Goal: Transaction & Acquisition: Purchase product/service

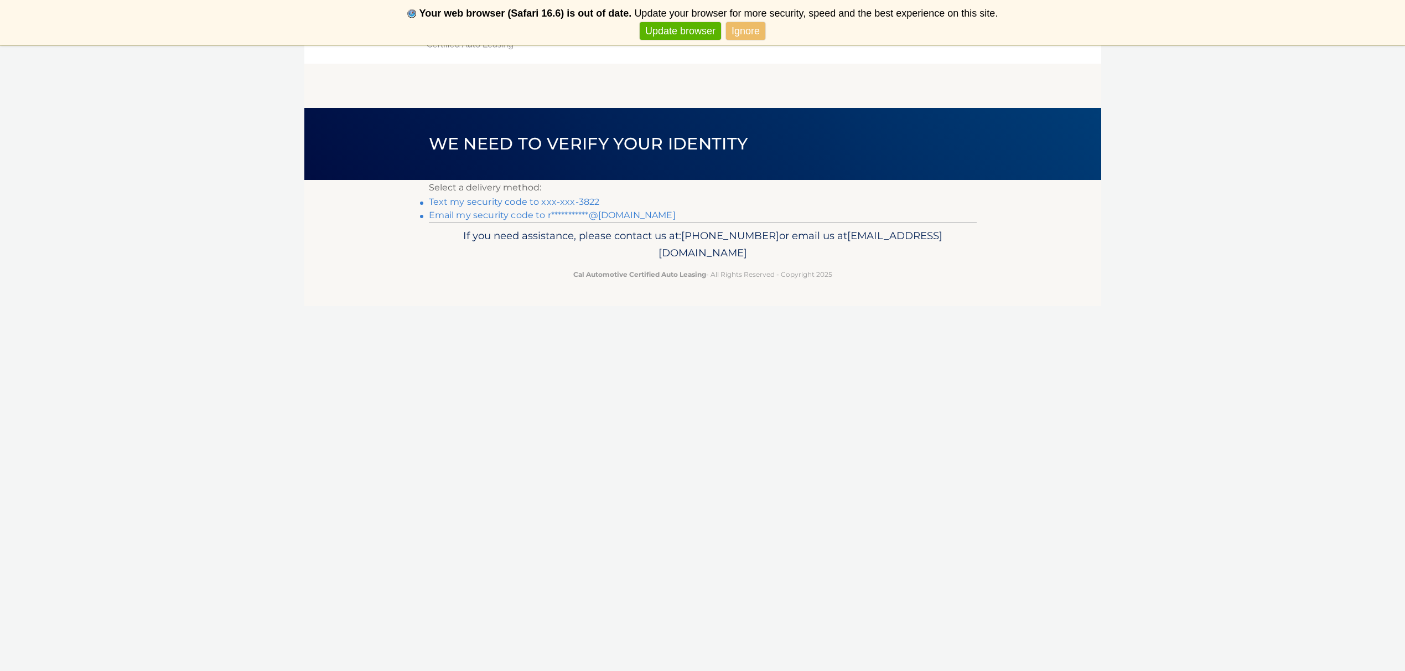
click at [758, 28] on link "Ignore" at bounding box center [745, 31] width 39 height 18
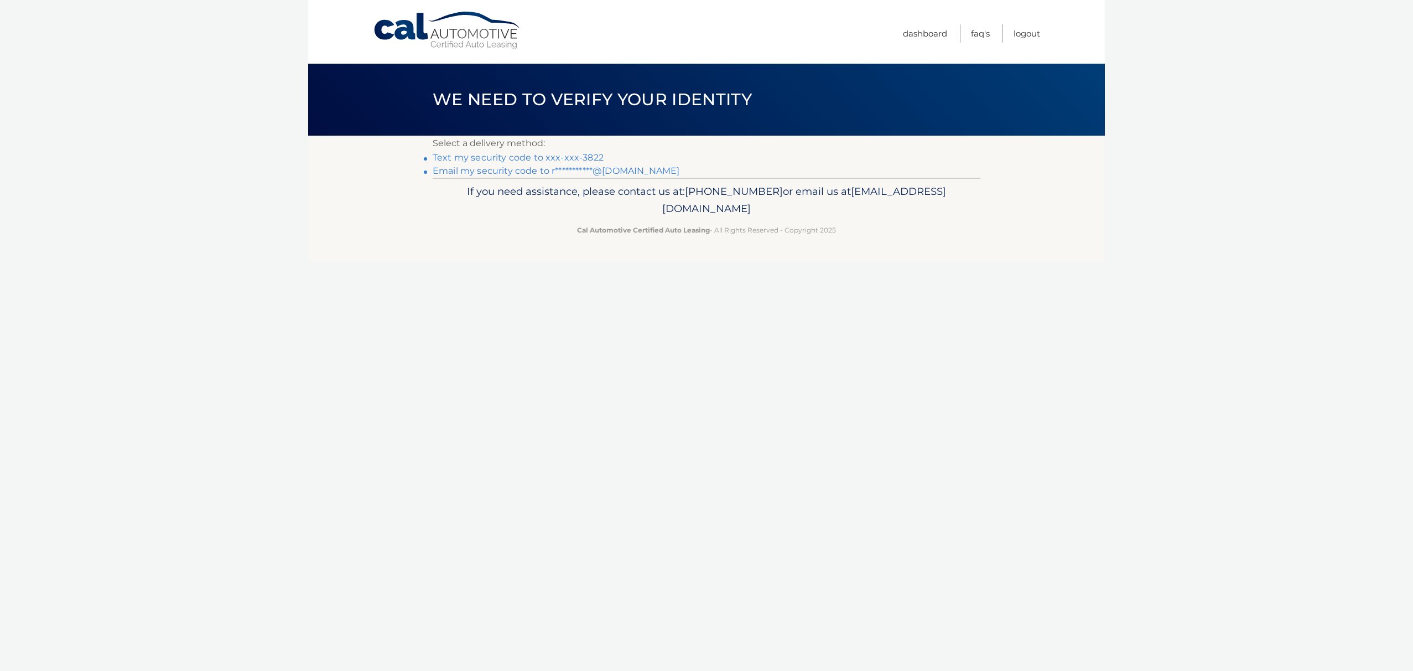
click at [528, 158] on link "Text my security code to xxx-xxx-3822" at bounding box center [518, 157] width 171 height 11
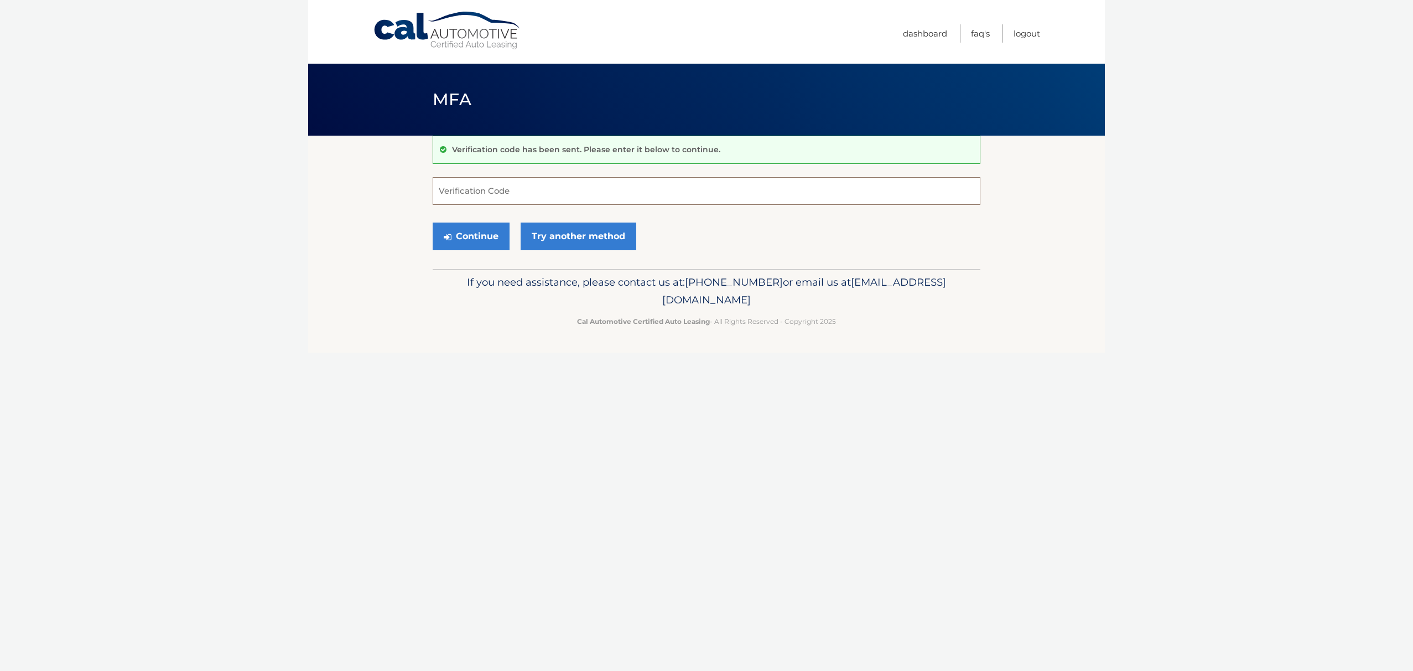
click at [480, 198] on input "Verification Code" at bounding box center [707, 191] width 548 height 28
type input "772498"
click at [467, 236] on button "Continue" at bounding box center [471, 236] width 77 height 28
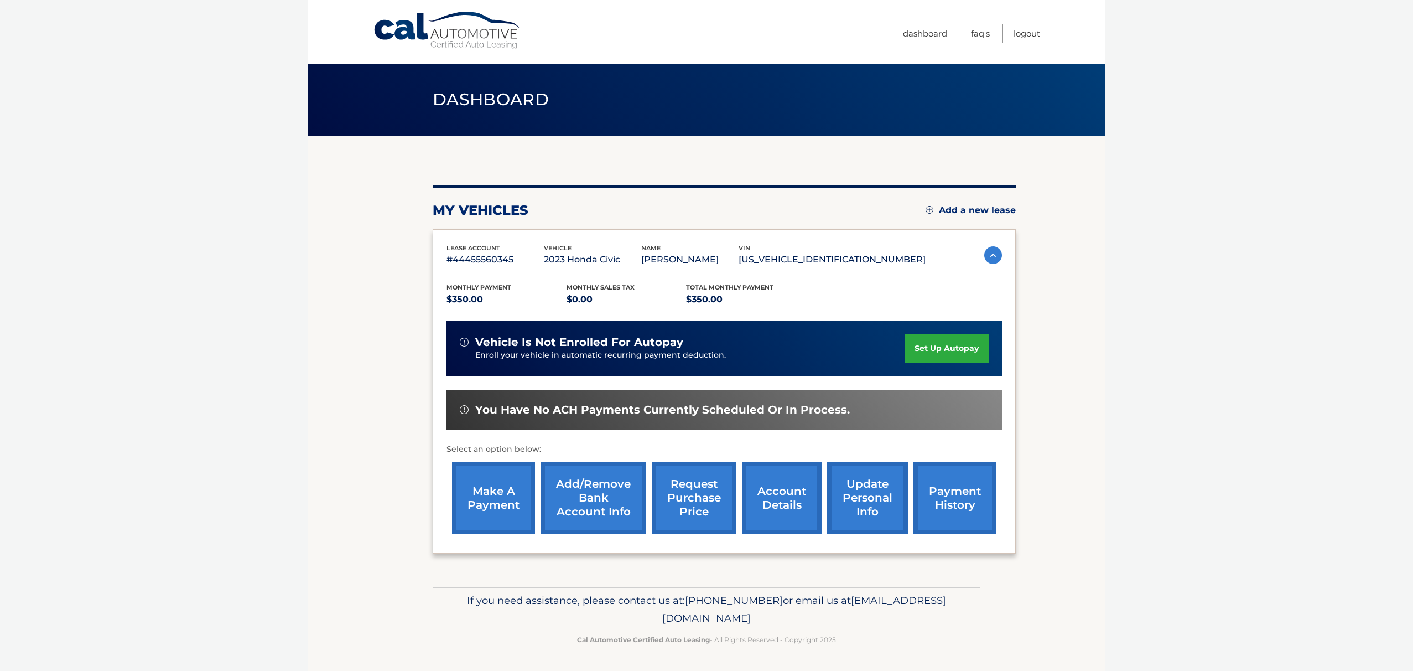
click at [475, 512] on link "make a payment" at bounding box center [493, 497] width 83 height 72
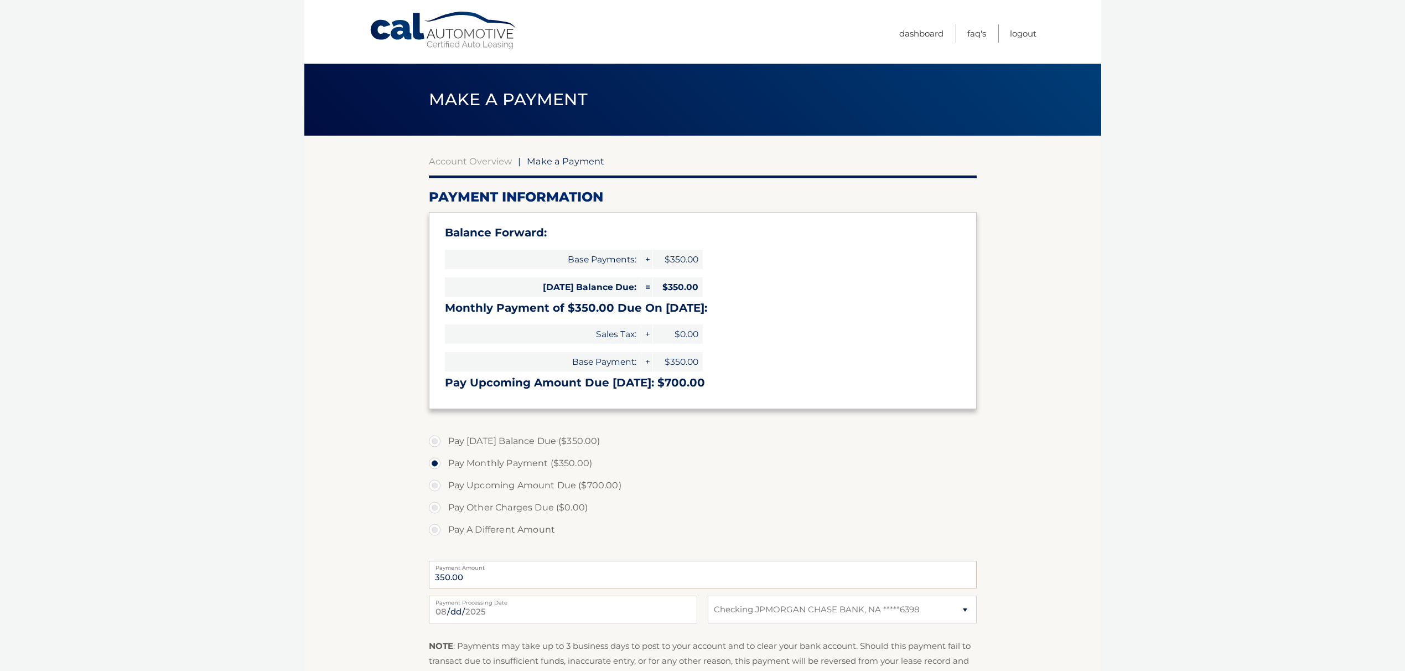
select select "Mjk0MTdjNTYtNTRjYy00MDk0LWFlZjAtY2EwMWEzZjhkODY2"
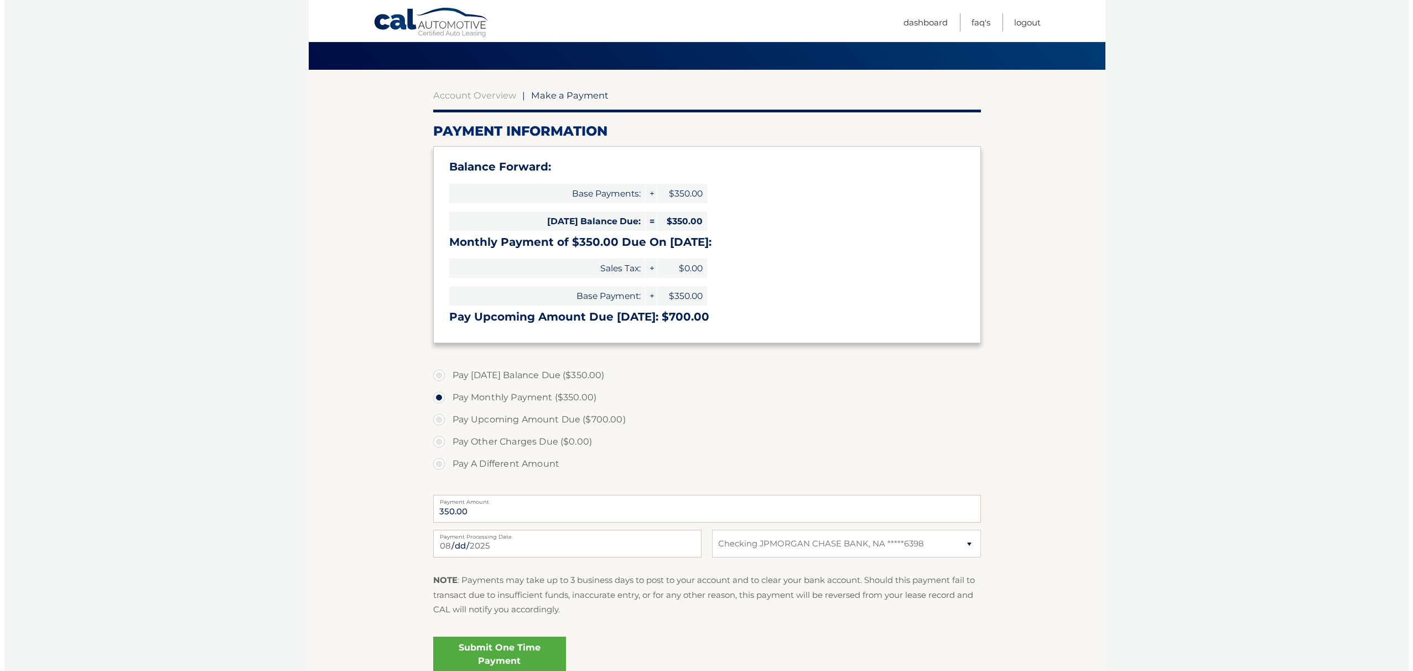
scroll to position [90, 0]
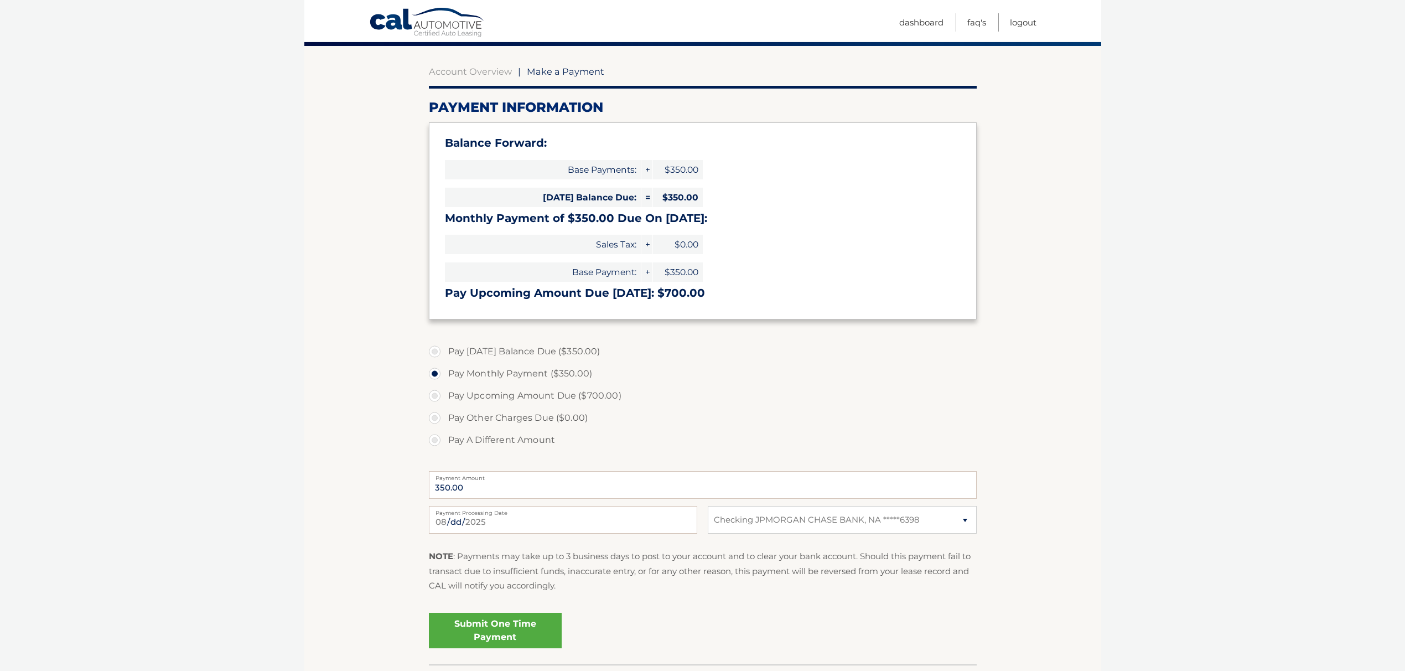
click at [520, 621] on link "Submit One Time Payment" at bounding box center [495, 629] width 133 height 35
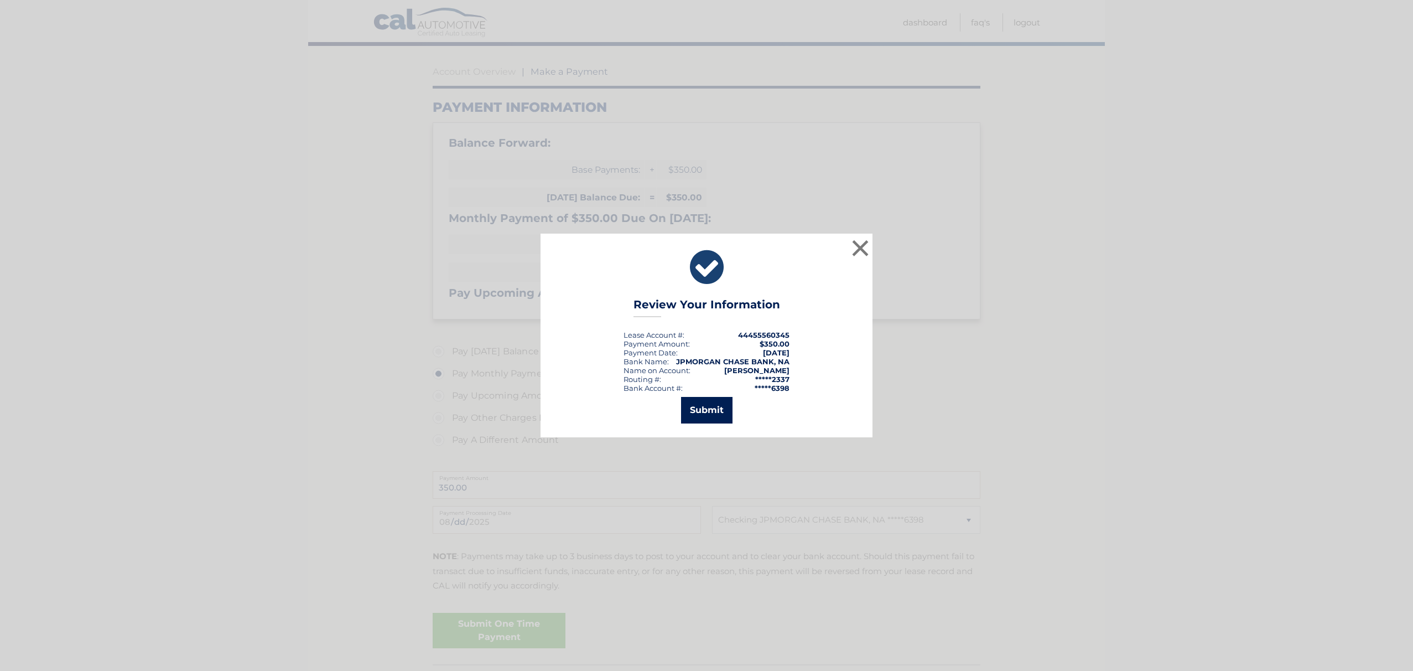
click at [712, 417] on button "Submit" at bounding box center [706, 410] width 51 height 27
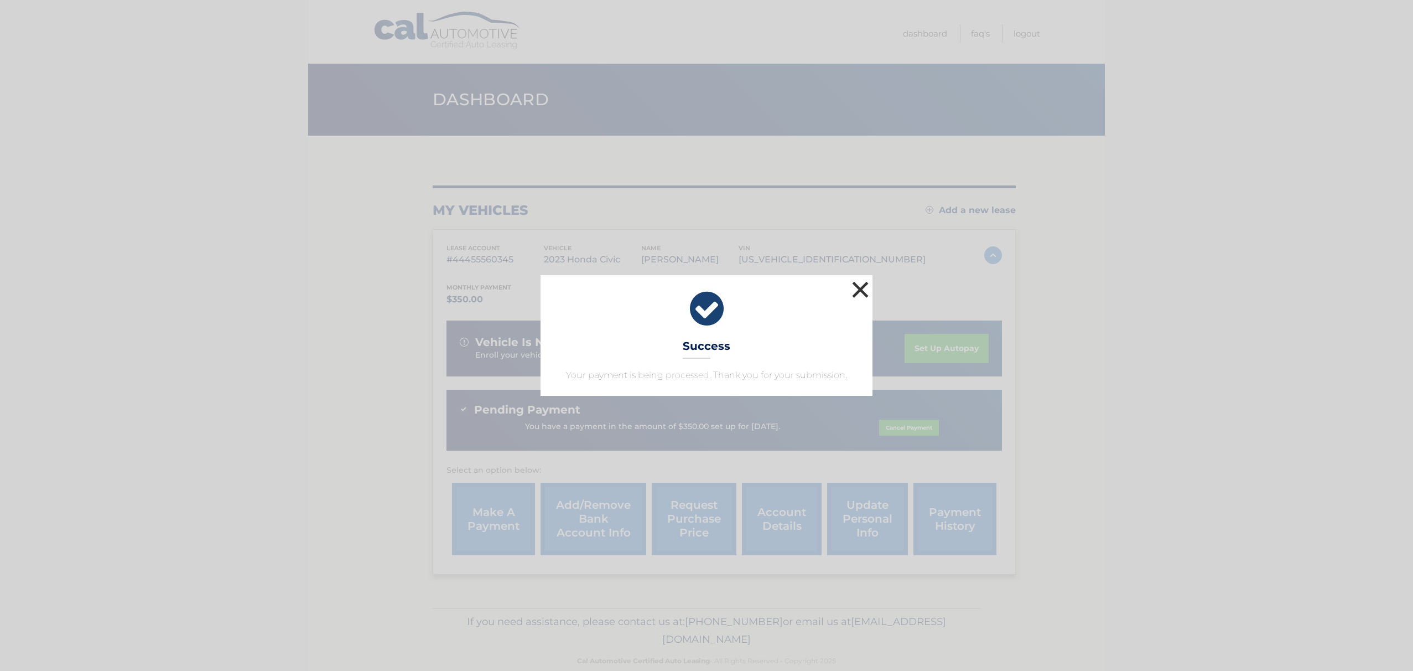
click at [861, 290] on button "×" at bounding box center [860, 289] width 22 height 22
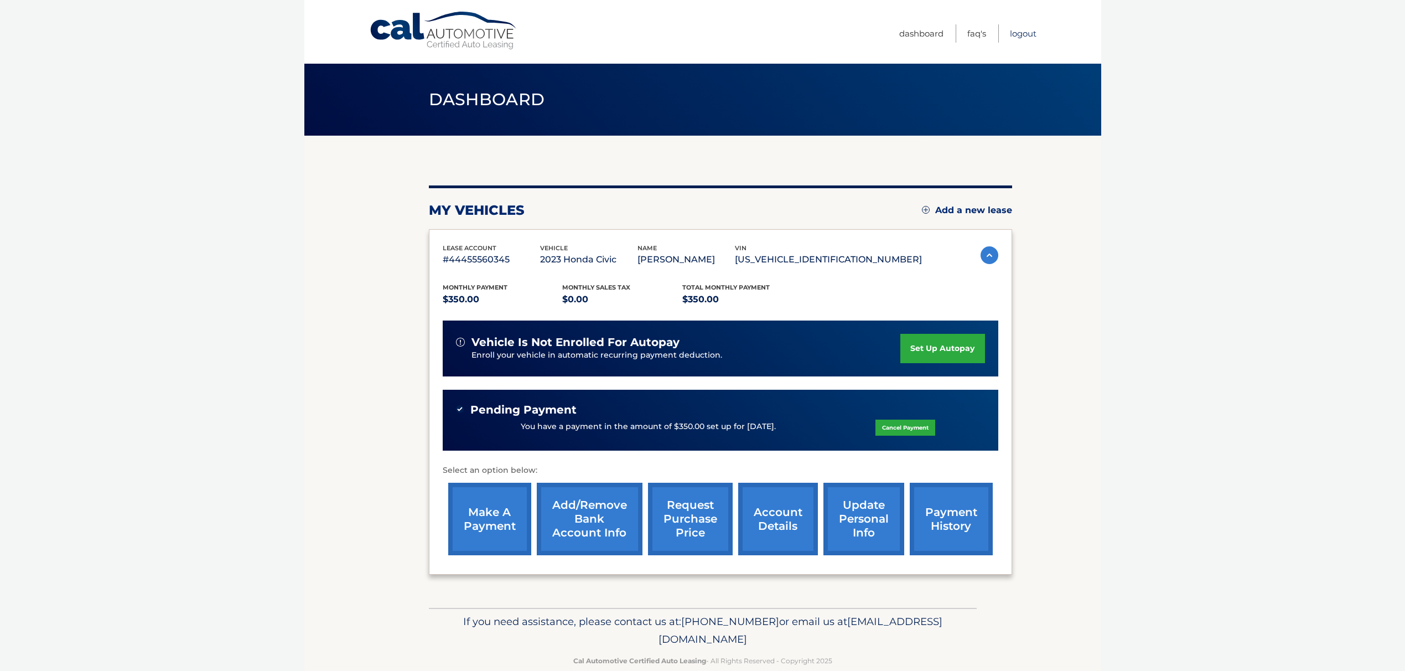
click at [1015, 37] on link "Logout" at bounding box center [1023, 33] width 27 height 18
